Goal: Information Seeking & Learning: Find contact information

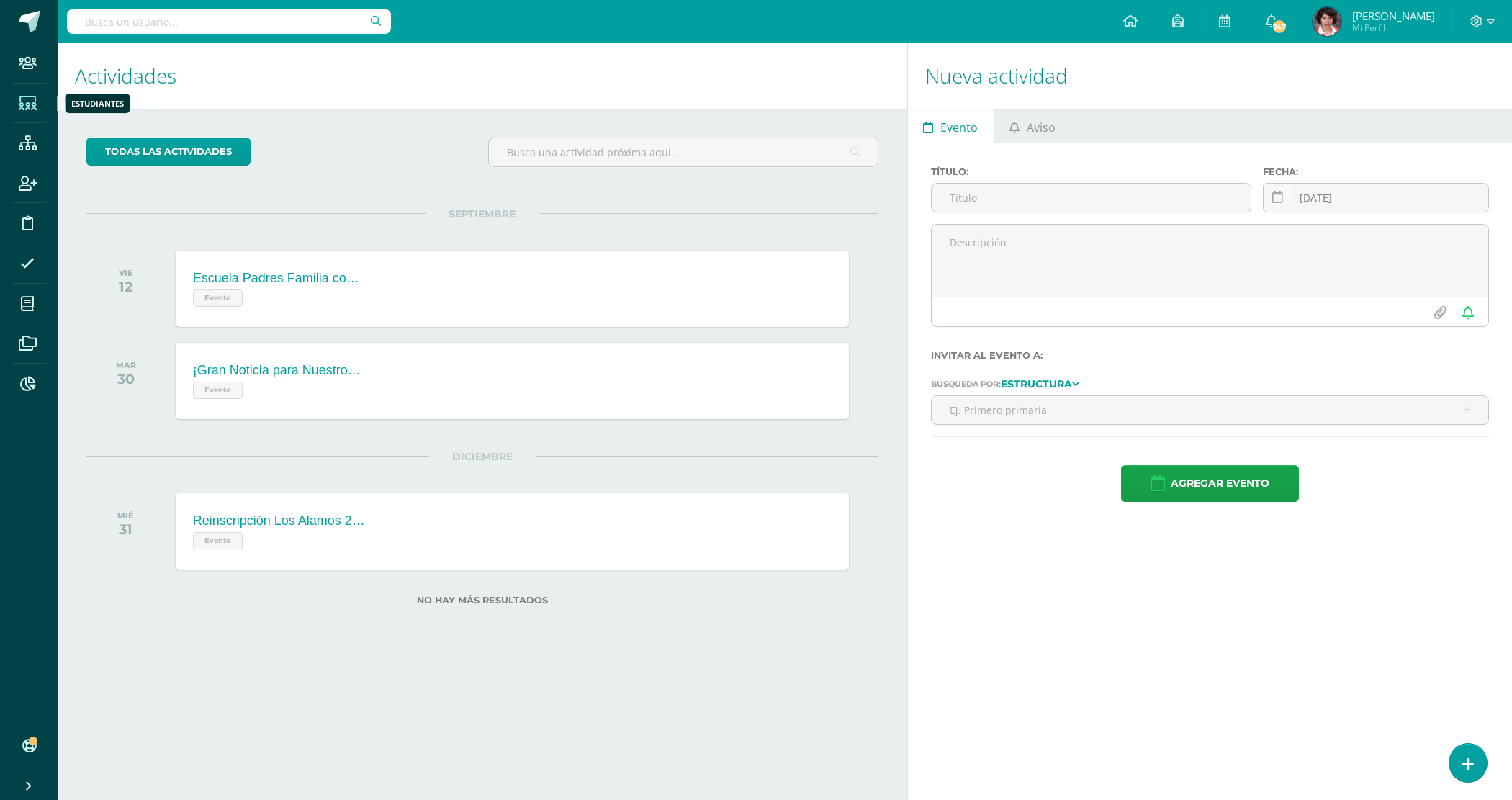
click at [37, 101] on span at bounding box center [27, 103] width 33 height 33
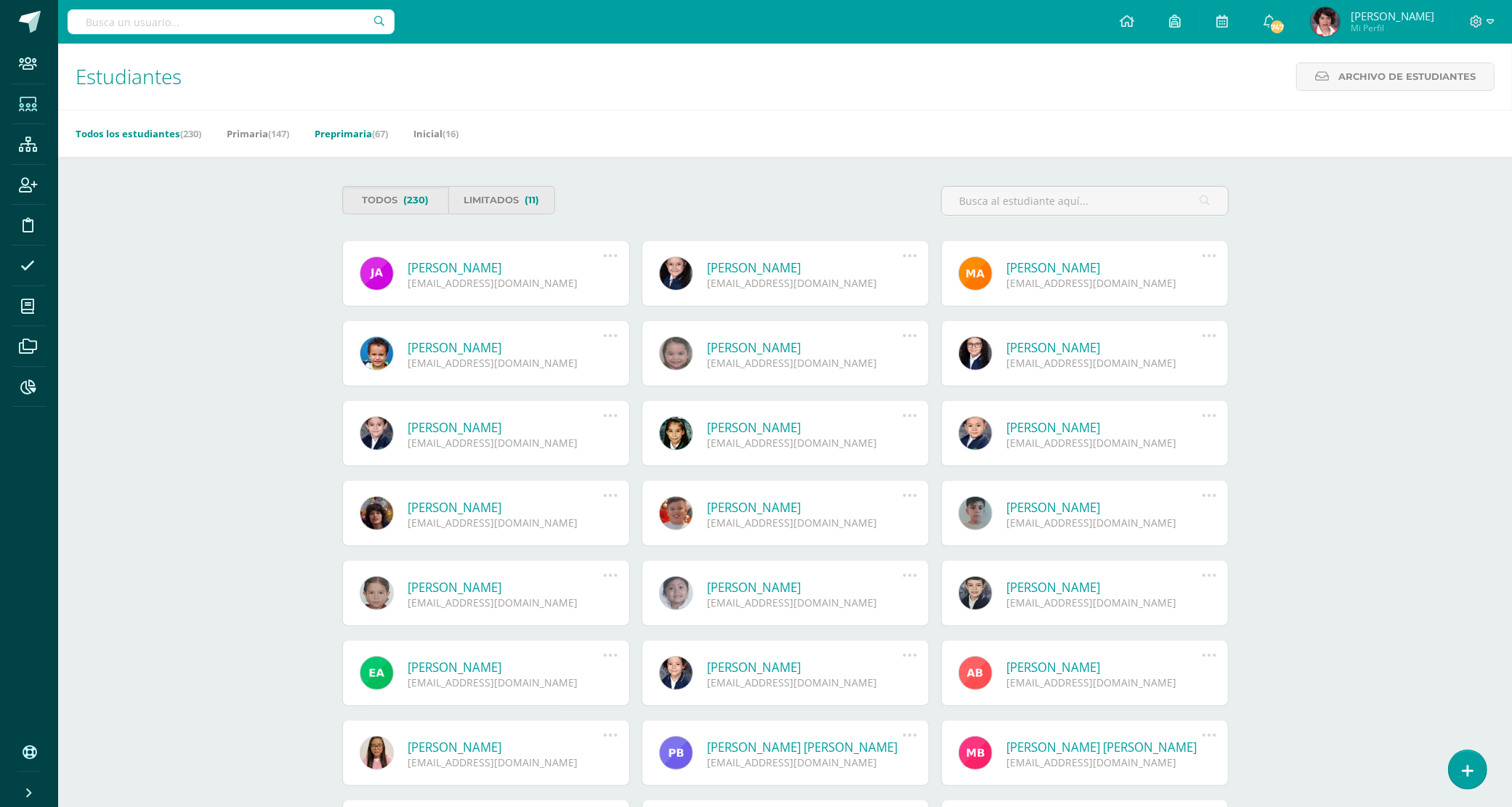
click at [344, 133] on link "Preprimaria (67)" at bounding box center [352, 133] width 74 height 23
click at [249, 136] on link "Primaria (147)" at bounding box center [257, 133] width 62 height 23
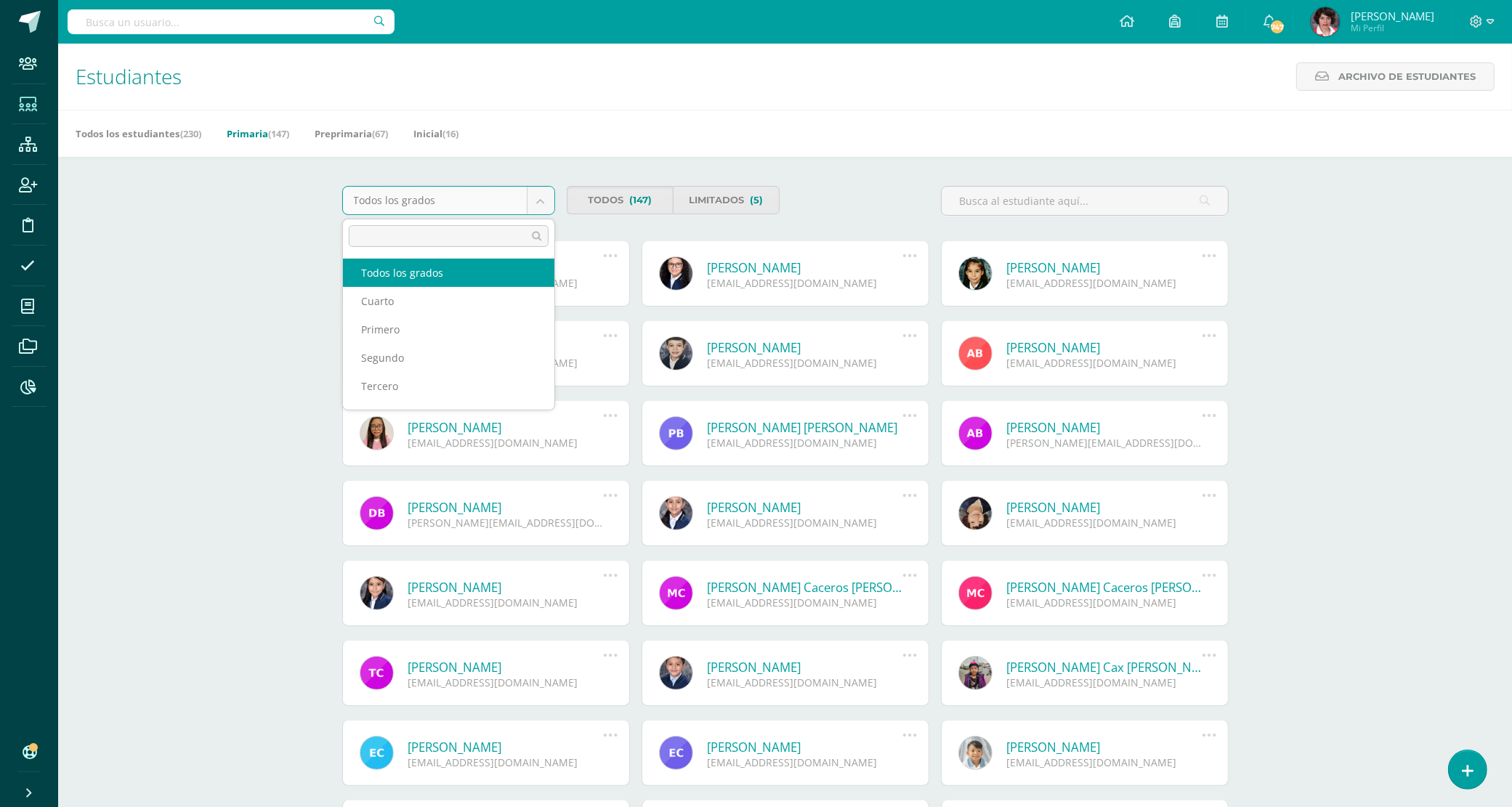
click at [437, 196] on body "Staff Estudiantes Estructura Inscripción Disciplina Asistencia Mis cursos Archi…" at bounding box center [756, 492] width 1512 height 983
click at [1170, 100] on body "Staff Estudiantes Estructura Inscripción Disciplina Asistencia Mis cursos Archi…" at bounding box center [756, 492] width 1512 height 983
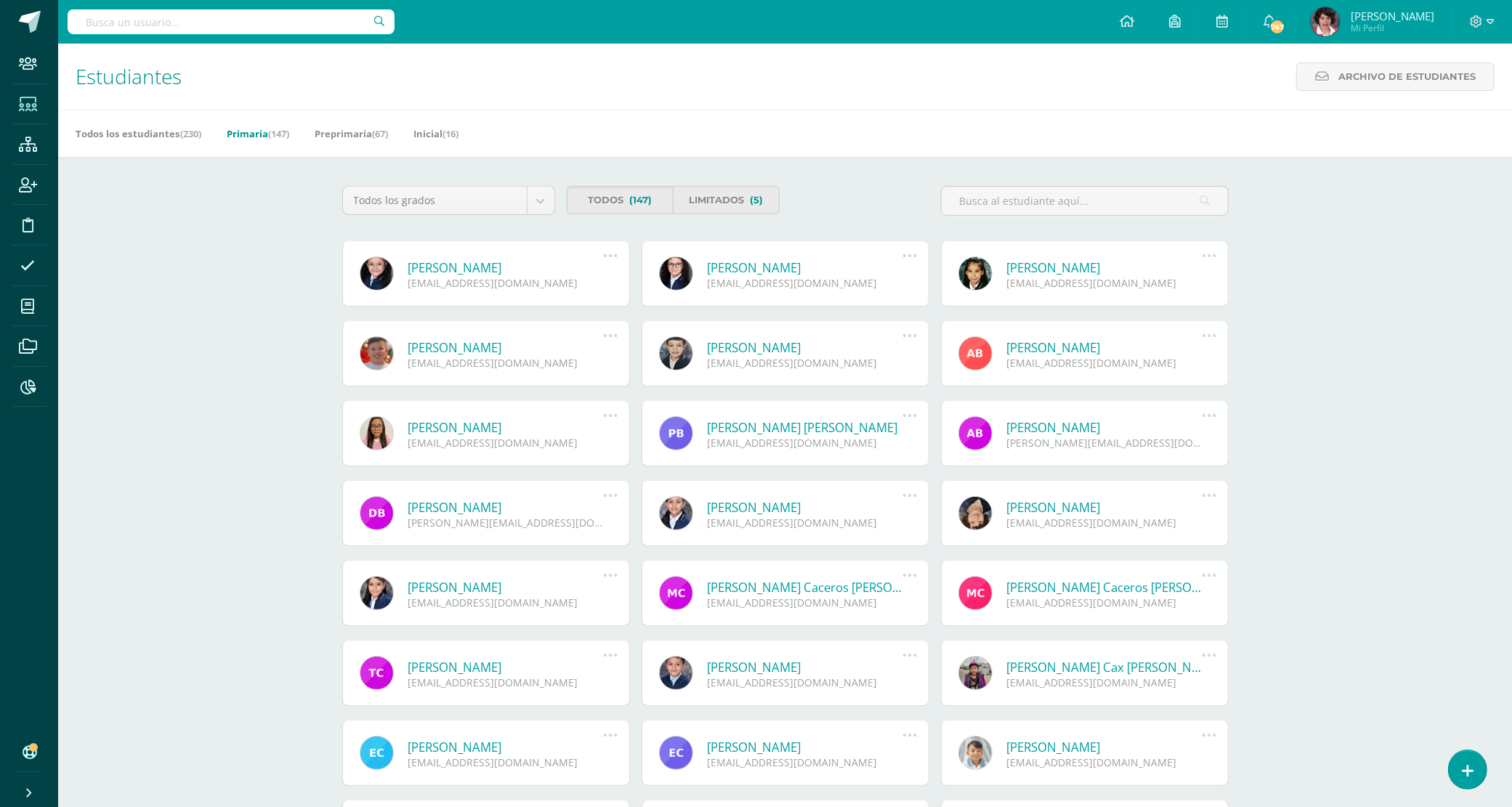
click at [253, 134] on link "Primaria (147)" at bounding box center [257, 133] width 62 height 23
click at [414, 194] on body "Staff Estudiantes Estructura Inscripción Disciplina Asistencia Mis cursos Archi…" at bounding box center [756, 492] width 1512 height 983
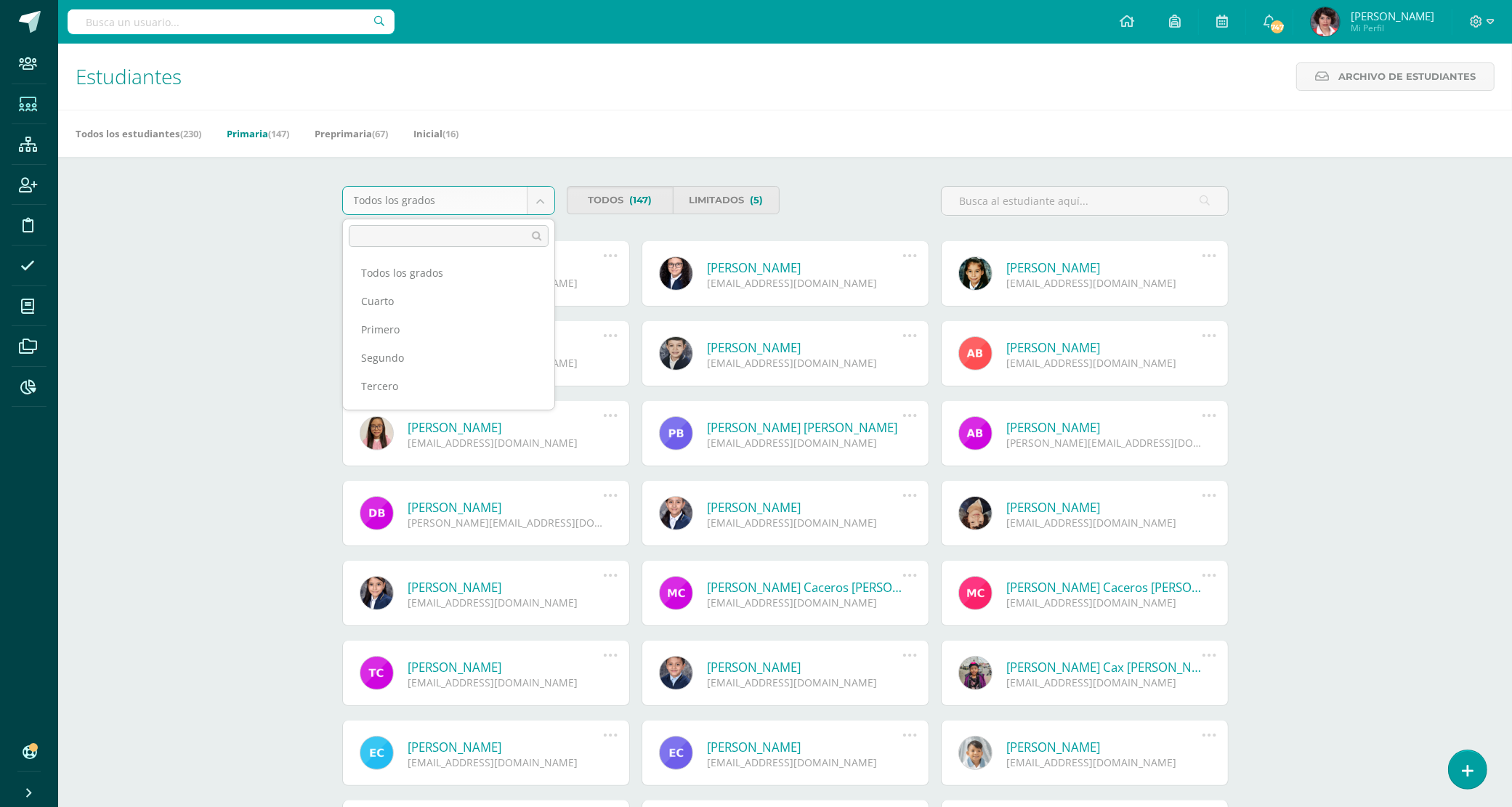
scroll to position [52, 0]
select select "11"
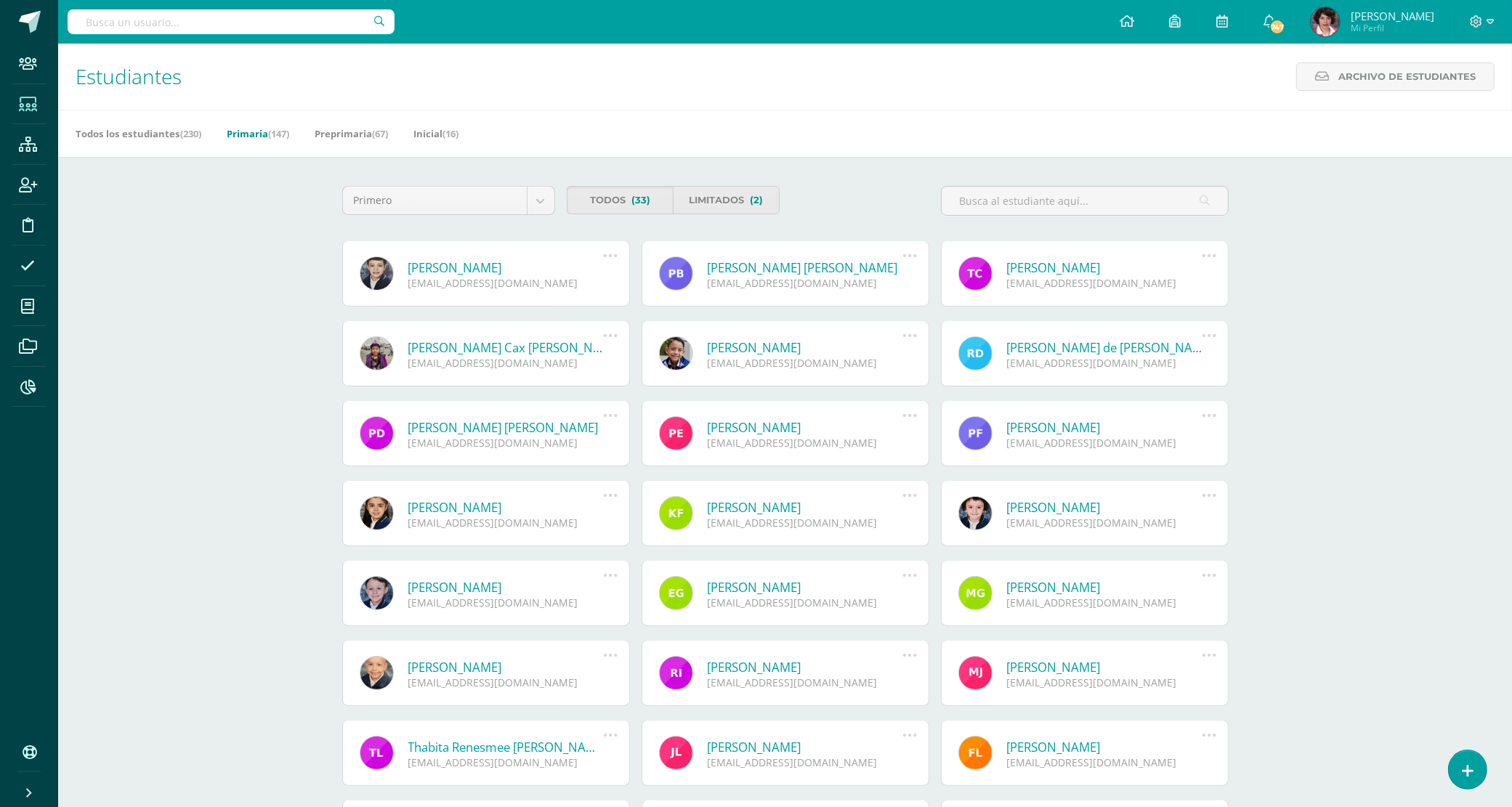
click at [934, 189] on div "Primero Todos los grados Cuarto Primero Segundo Tercero Quinto Sexto Todos (33)…" at bounding box center [785, 206] width 898 height 41
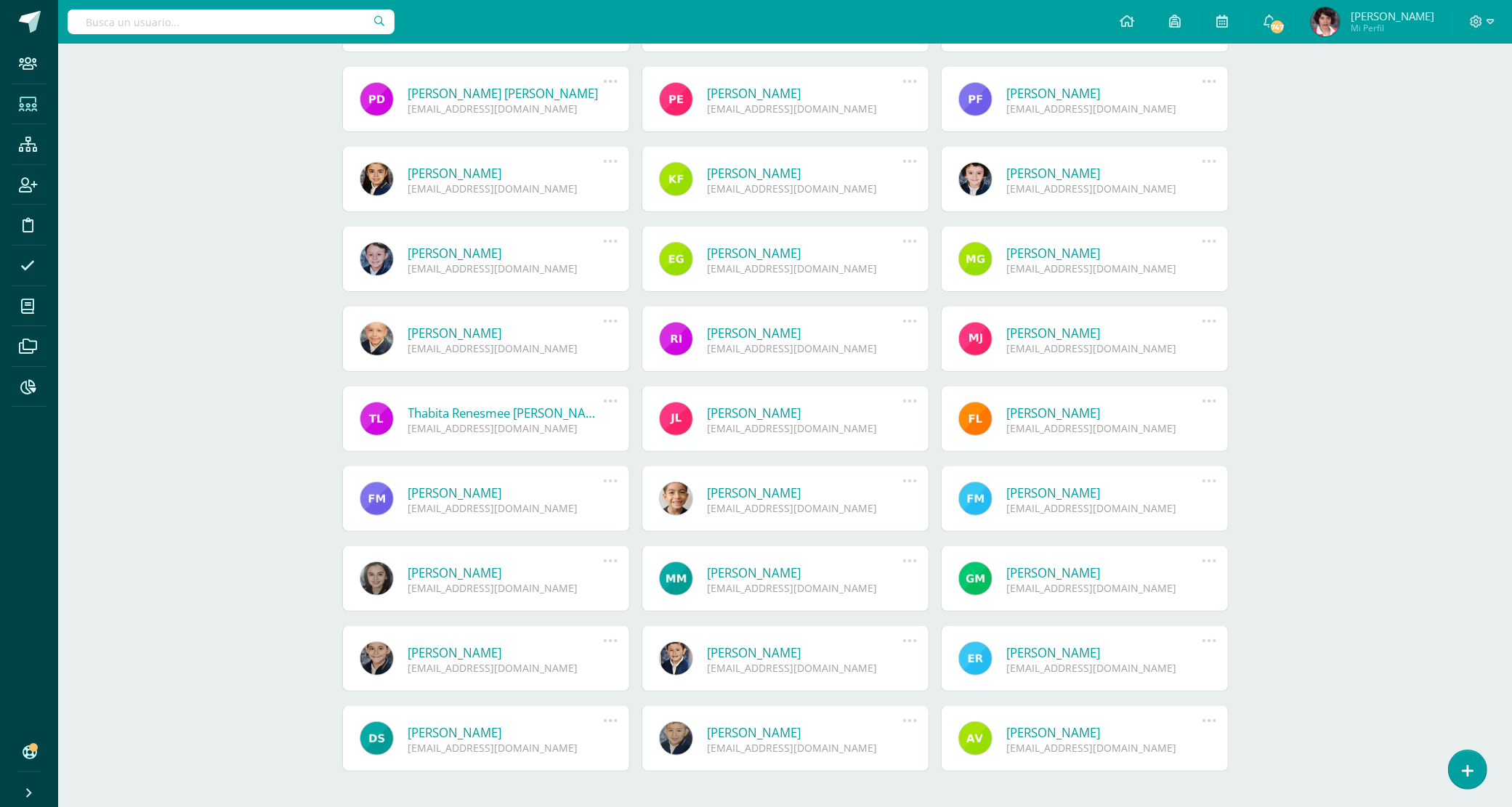
scroll to position [379, 0]
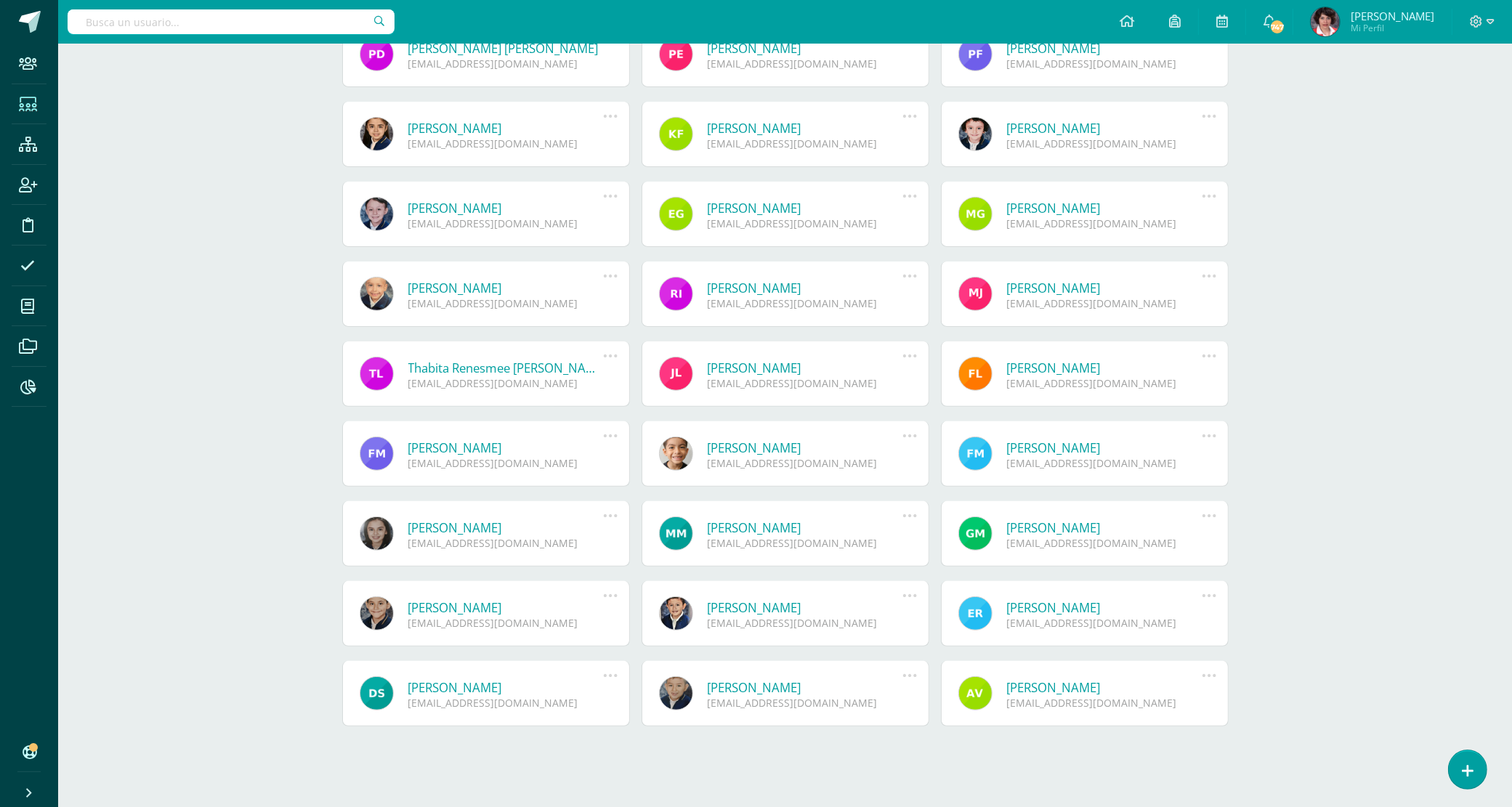
click at [98, 24] on input "text" at bounding box center [231, 21] width 327 height 25
type input "donata"
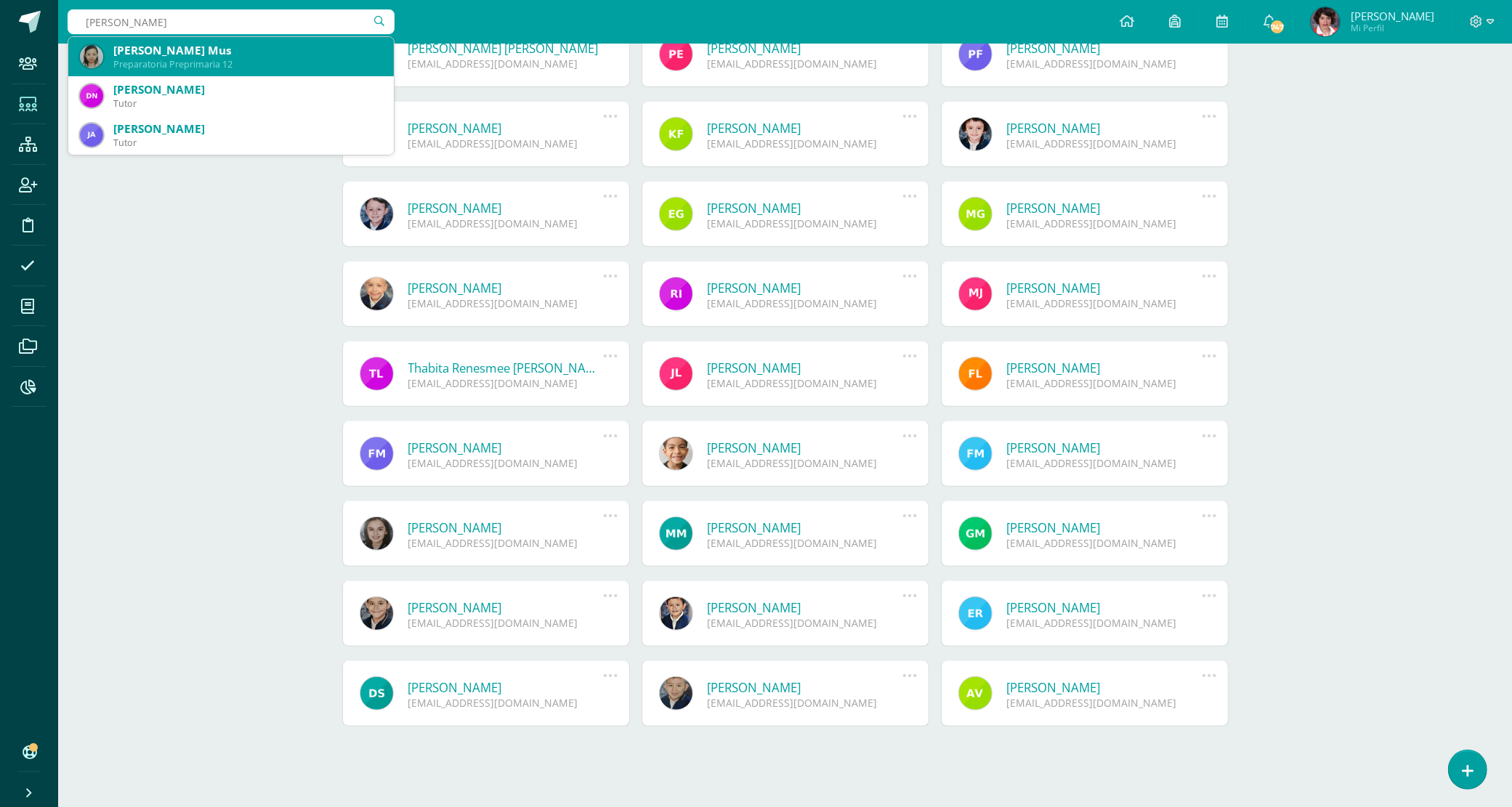
click at [201, 53] on div "Donatha Alessandra Sicajá Mus" at bounding box center [248, 51] width 269 height 15
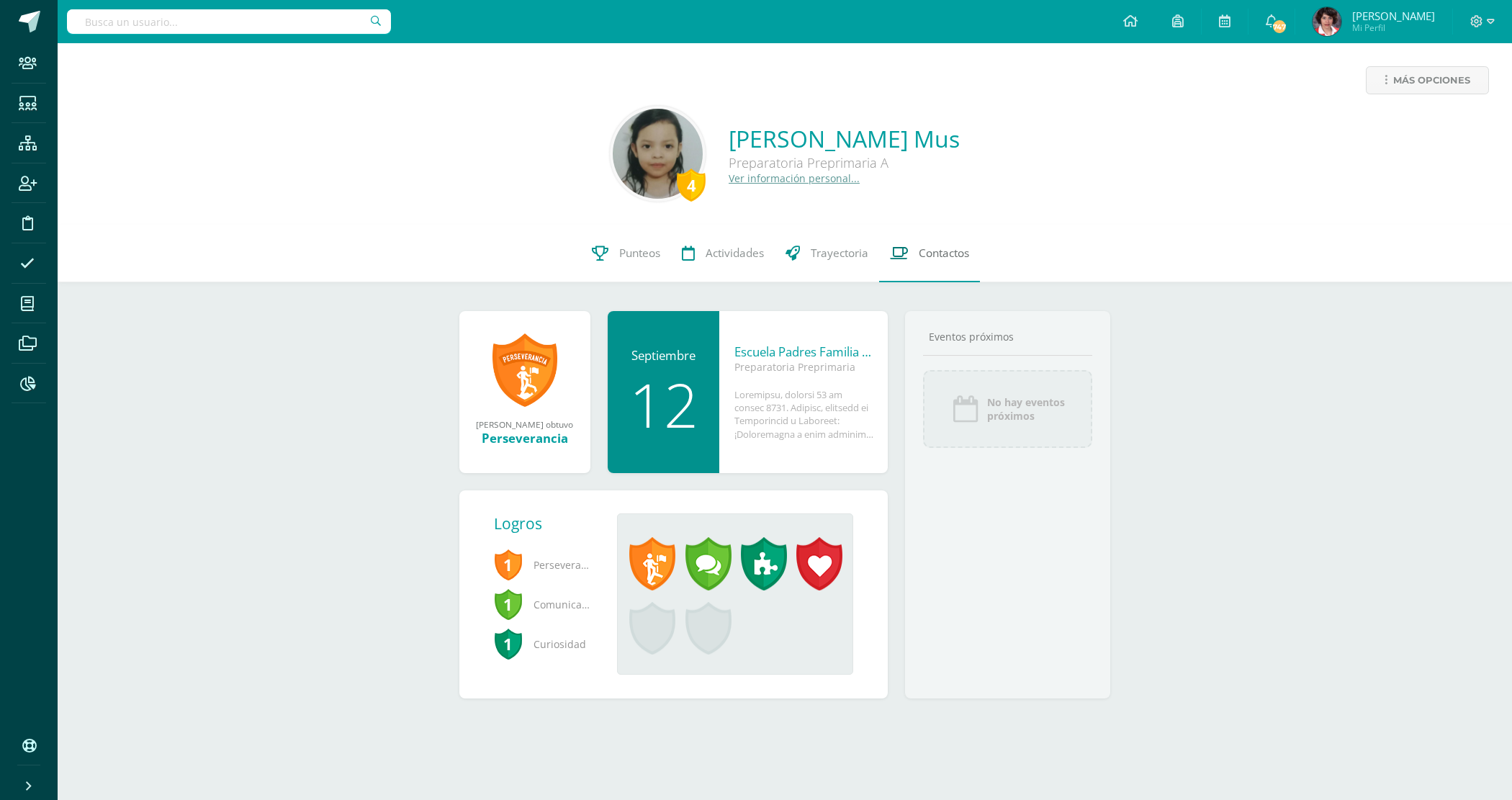
click at [953, 254] on span "Contactos" at bounding box center [944, 253] width 50 height 15
